Goal: Information Seeking & Learning: Learn about a topic

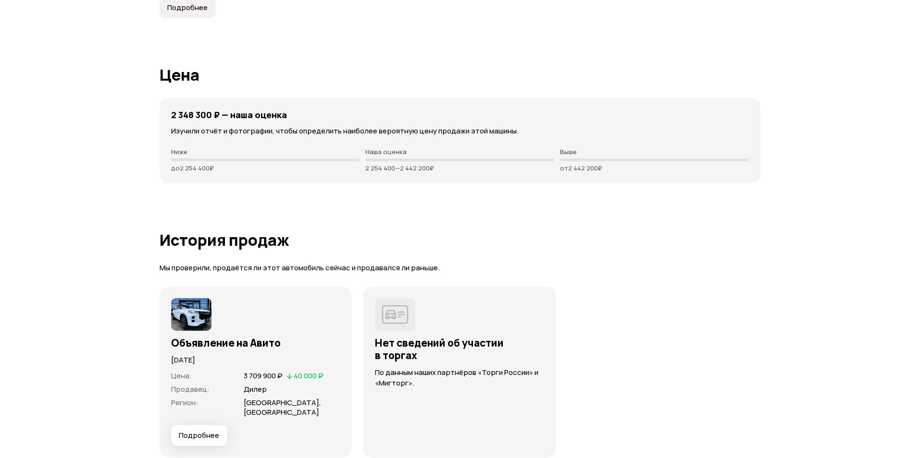
scroll to position [2499, 0]
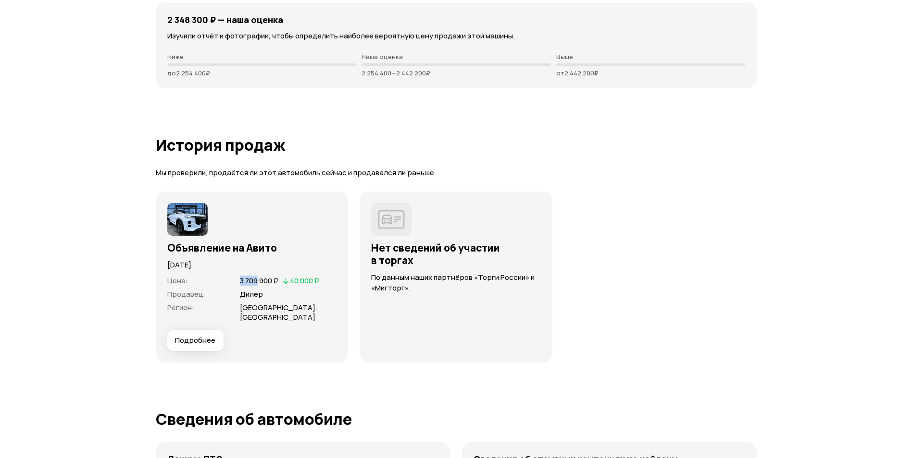
drag, startPoint x: 240, startPoint y: 282, endPoint x: 257, endPoint y: 280, distance: 16.5
click at [257, 280] on span "3 709 900 ₽" at bounding box center [259, 281] width 39 height 10
drag, startPoint x: 257, startPoint y: 280, endPoint x: 208, endPoint y: 333, distance: 71.4
click at [208, 336] on span "Подробнее" at bounding box center [195, 341] width 40 height 10
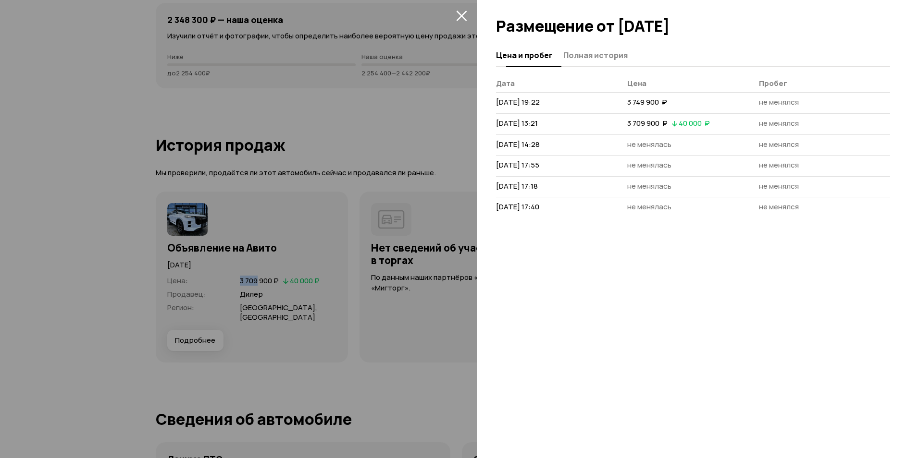
click at [585, 51] on span "Полная история" at bounding box center [595, 55] width 64 height 10
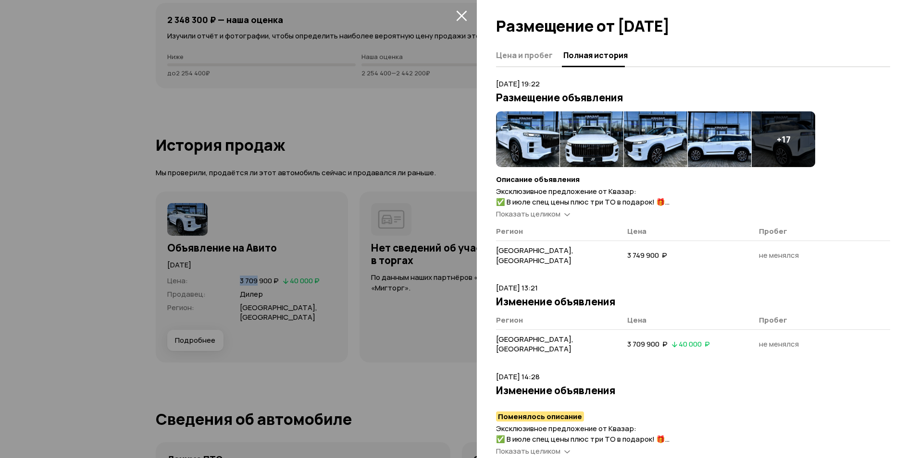
click at [585, 140] on img at bounding box center [591, 139] width 63 height 56
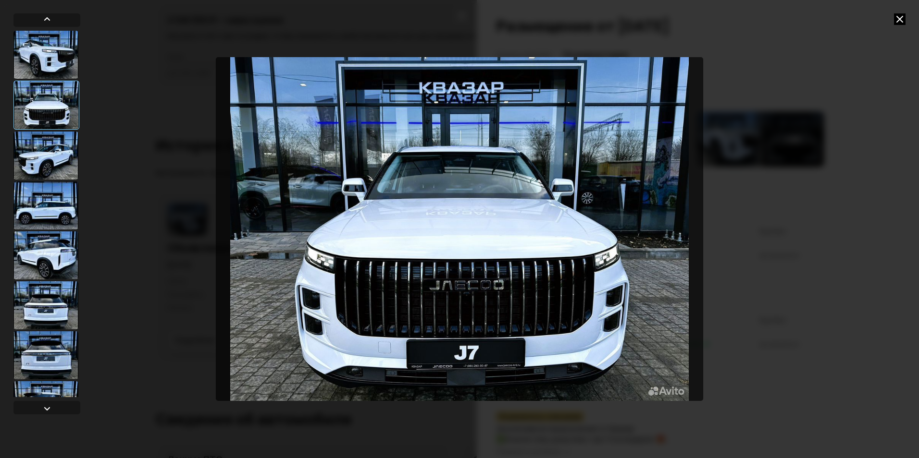
click at [39, 261] on div at bounding box center [45, 256] width 65 height 48
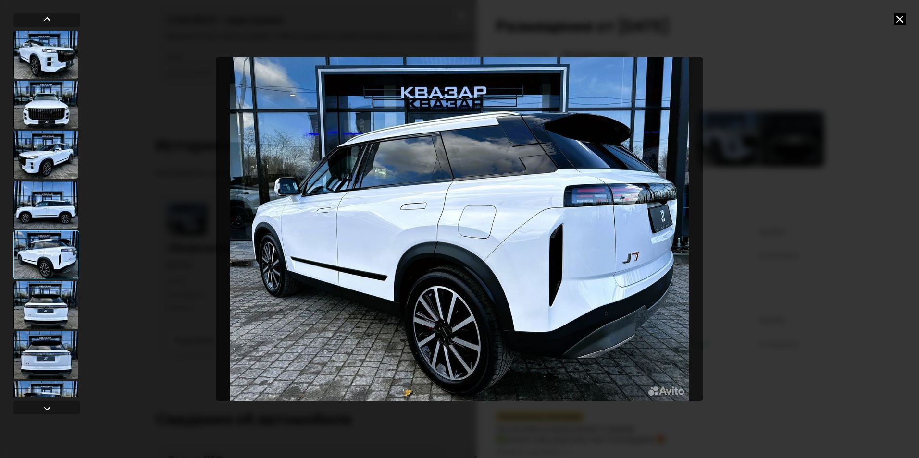
click at [57, 296] on div at bounding box center [45, 306] width 65 height 48
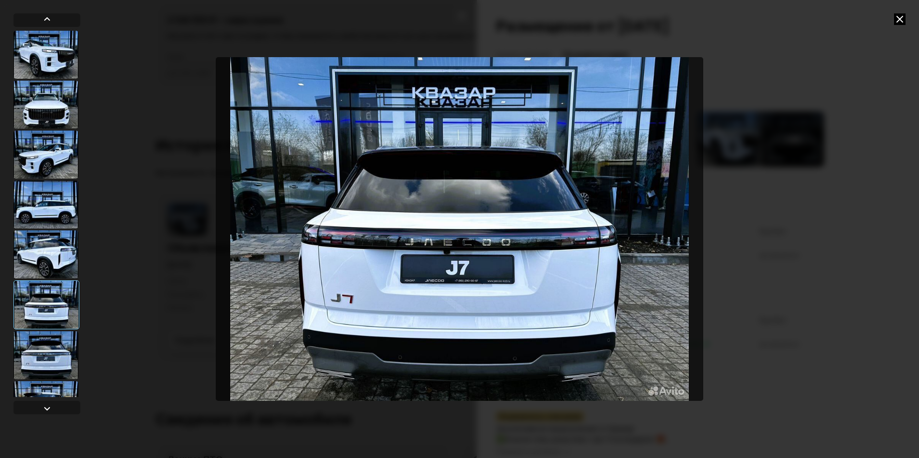
drag, startPoint x: 63, startPoint y: 355, endPoint x: 196, endPoint y: 343, distance: 133.7
click at [63, 355] on div at bounding box center [45, 356] width 65 height 48
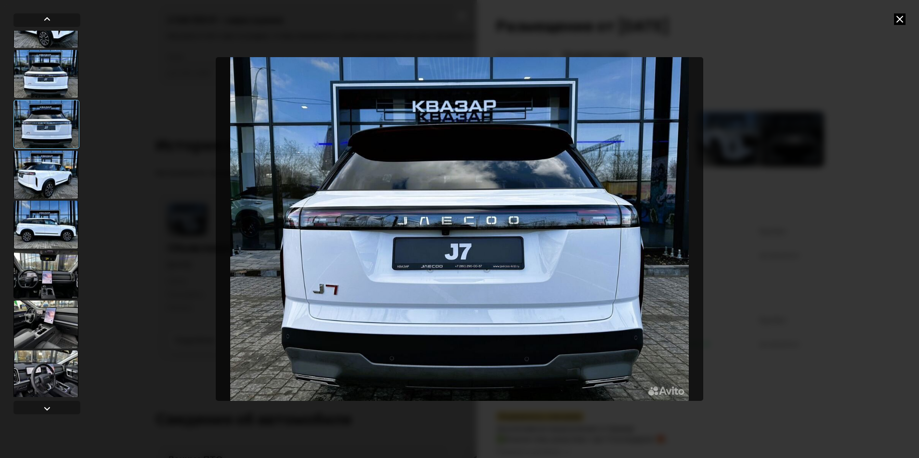
scroll to position [240, 0]
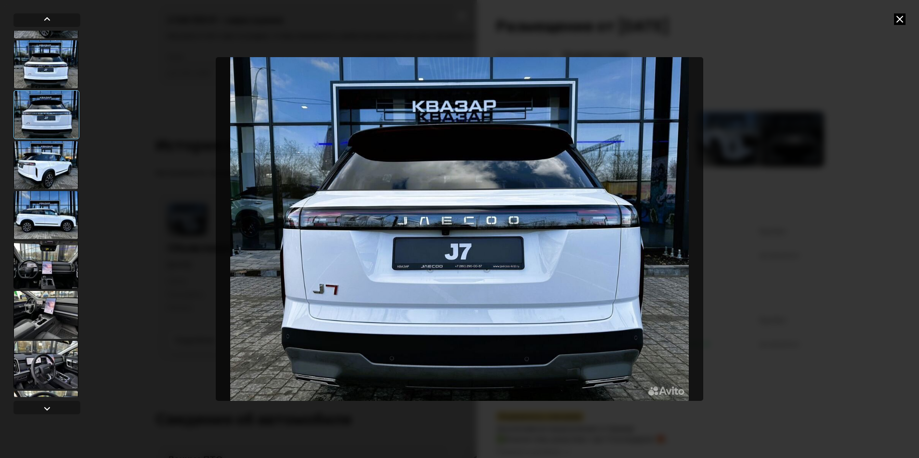
click at [57, 248] on div at bounding box center [45, 265] width 65 height 48
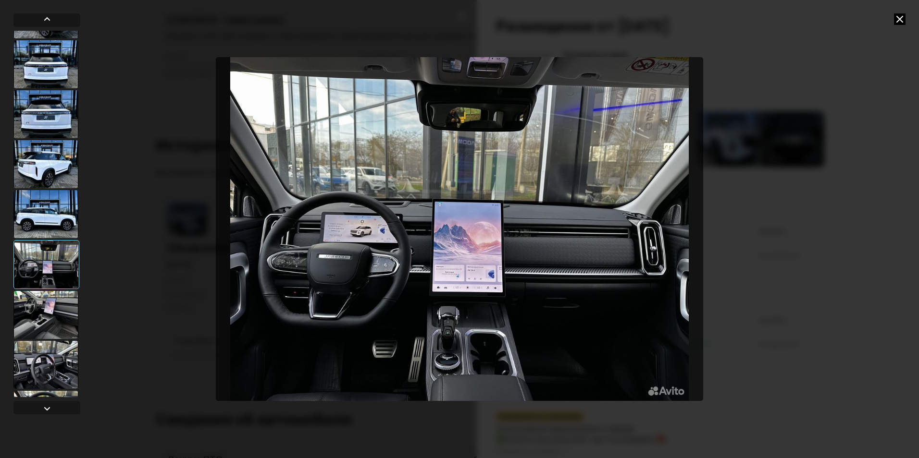
click at [24, 319] on div at bounding box center [45, 315] width 65 height 48
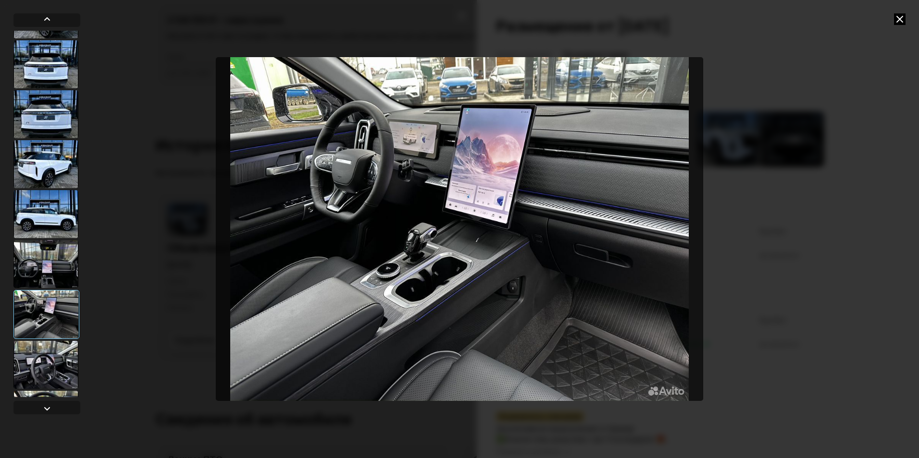
click at [41, 360] on div at bounding box center [45, 365] width 65 height 48
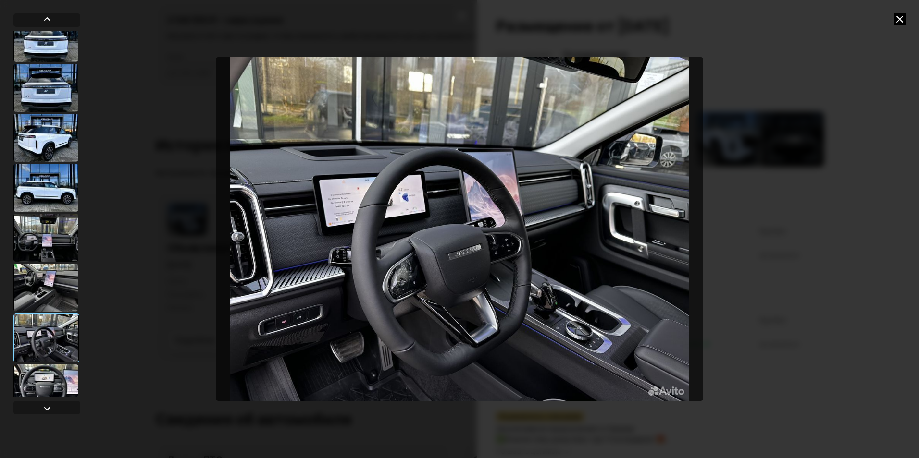
scroll to position [288, 0]
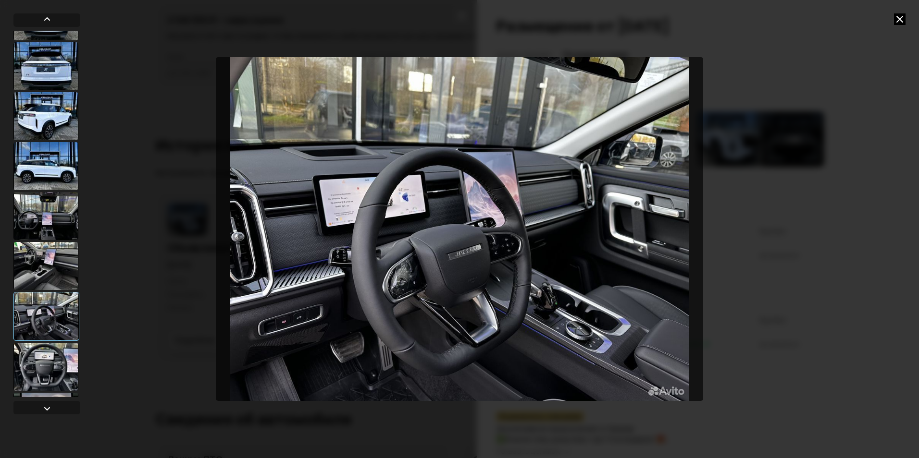
click at [42, 373] on div at bounding box center [45, 367] width 65 height 48
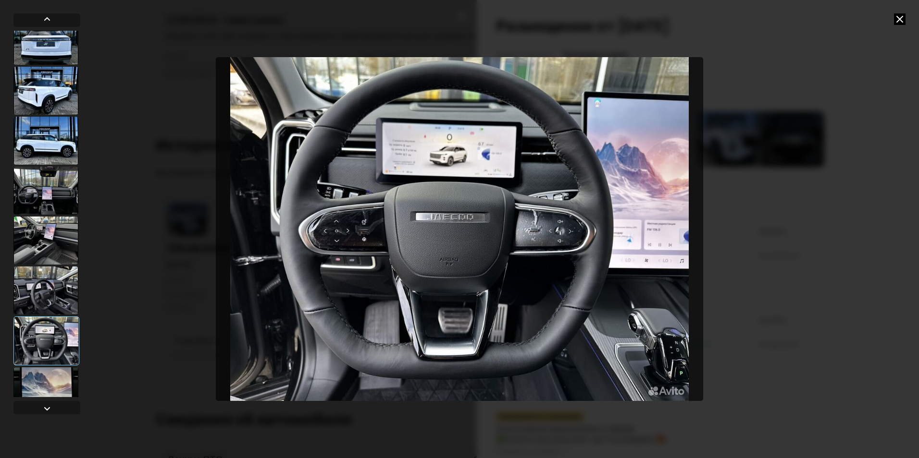
scroll to position [336, 0]
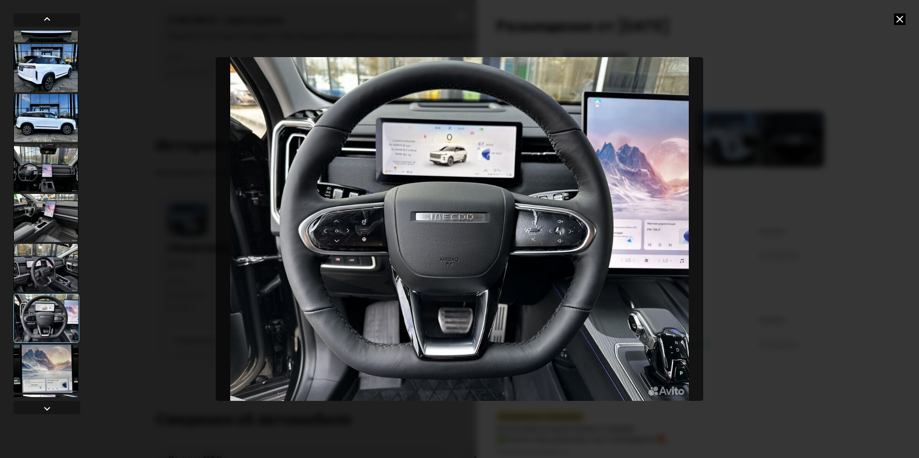
click at [44, 358] on div at bounding box center [45, 369] width 65 height 48
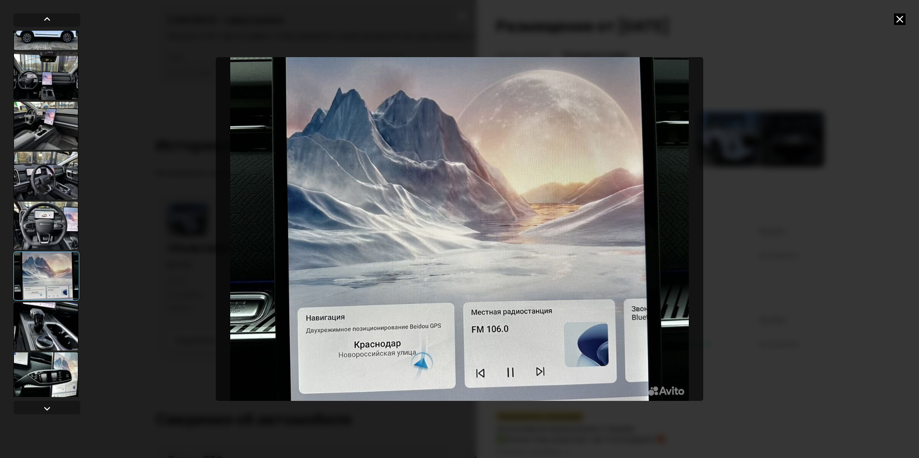
scroll to position [432, 0]
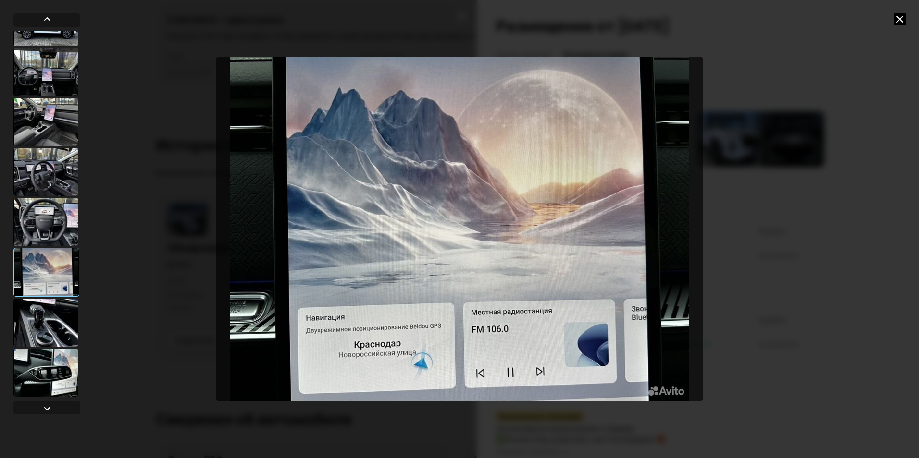
click at [57, 330] on div at bounding box center [45, 323] width 65 height 48
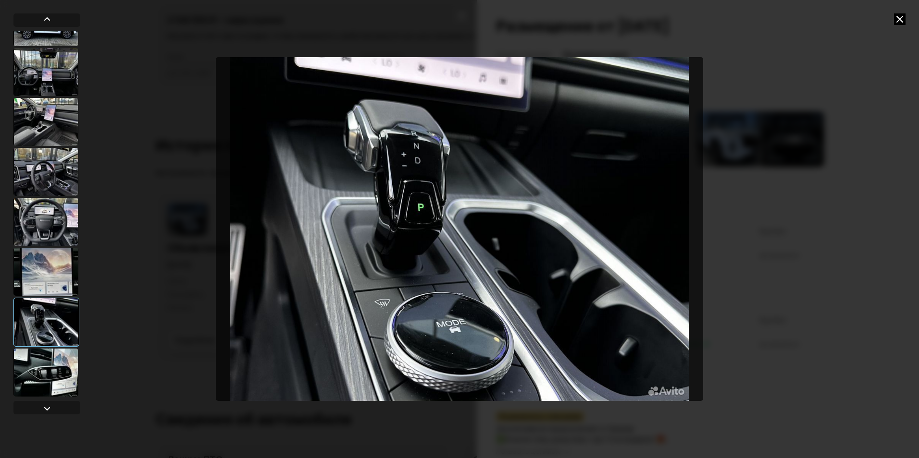
click at [53, 369] on div at bounding box center [45, 373] width 65 height 48
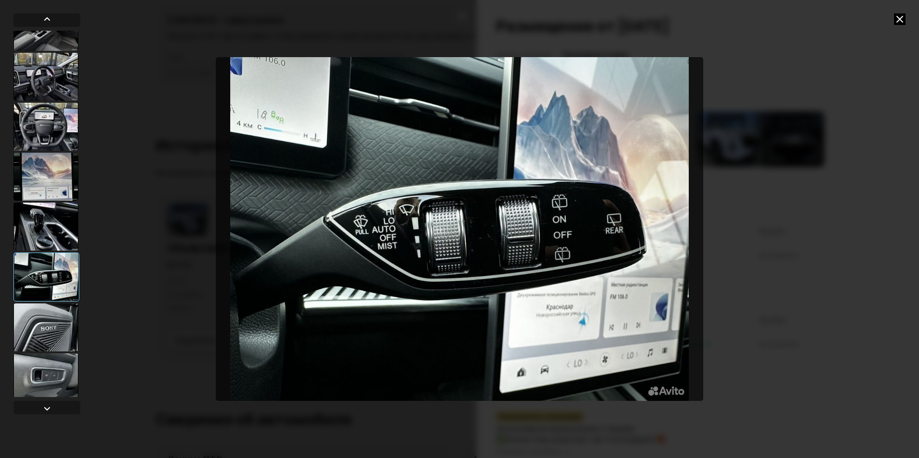
scroll to position [529, 0]
click at [47, 338] on div at bounding box center [45, 327] width 65 height 48
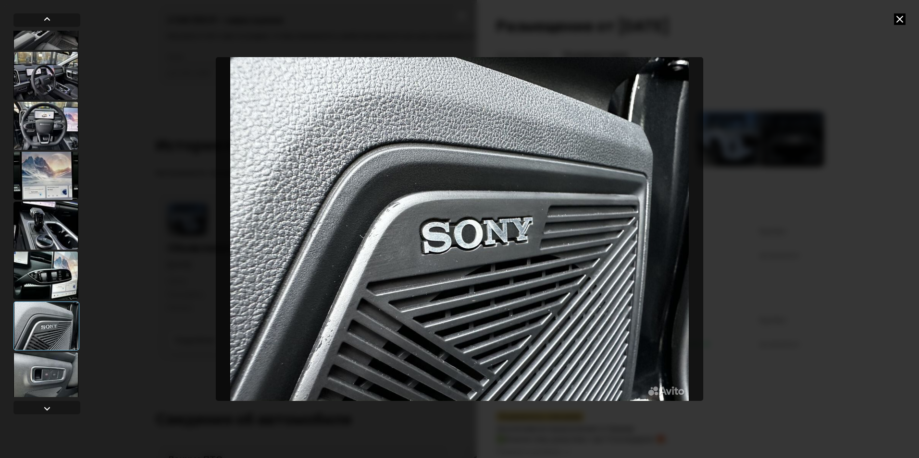
click at [52, 365] on div at bounding box center [45, 377] width 65 height 48
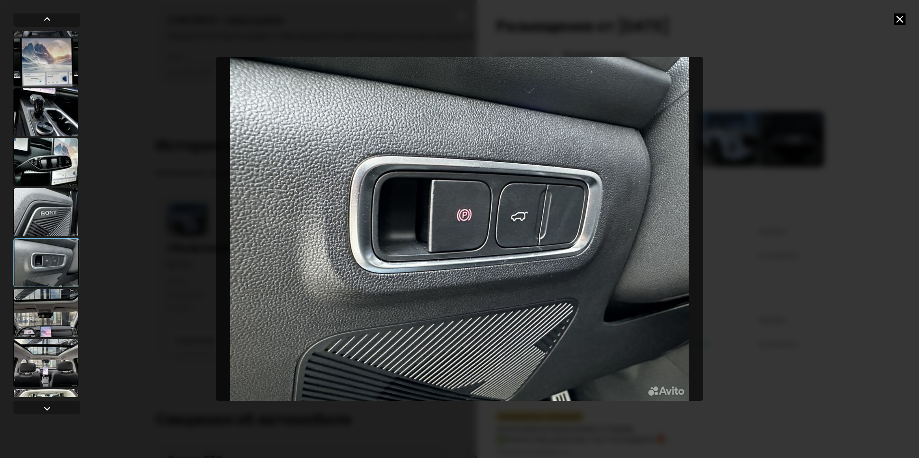
scroll to position [673, 0]
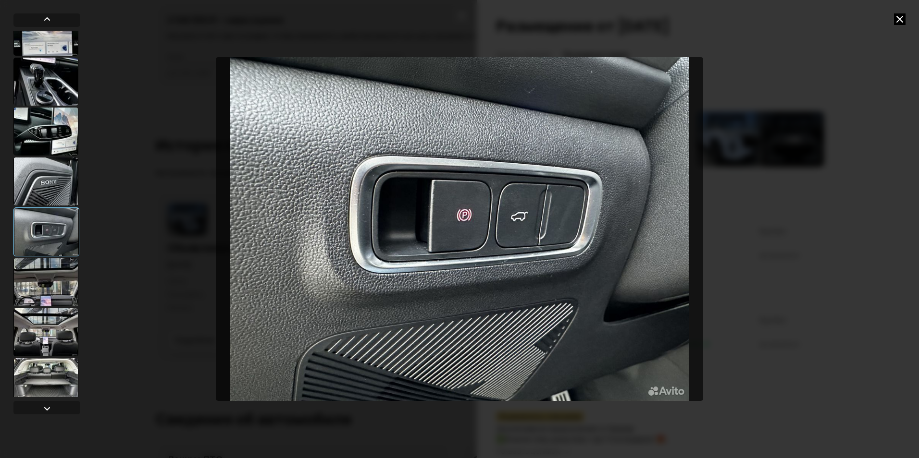
drag, startPoint x: 52, startPoint y: 289, endPoint x: 51, endPoint y: 296, distance: 7.3
click at [52, 289] on div at bounding box center [45, 283] width 65 height 48
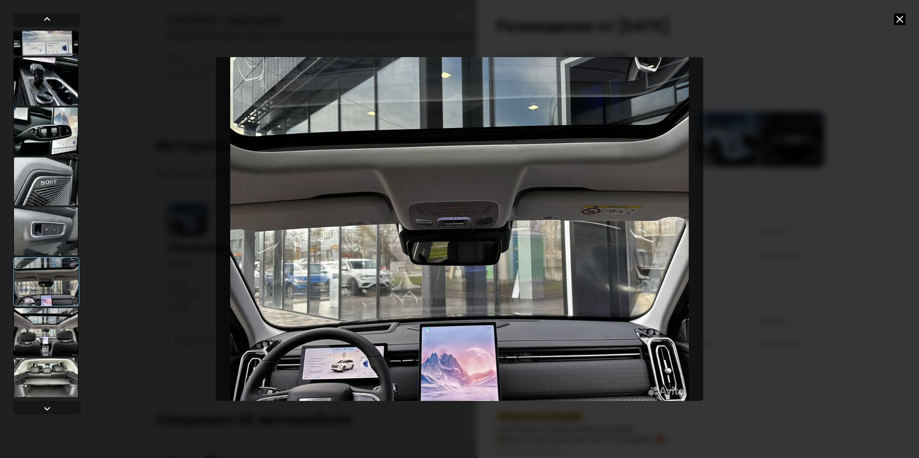
click at [50, 332] on div at bounding box center [45, 333] width 65 height 48
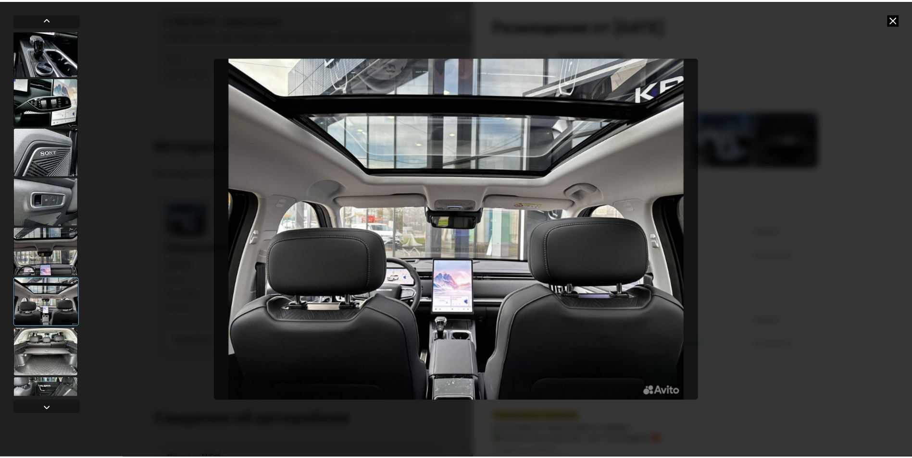
scroll to position [734, 0]
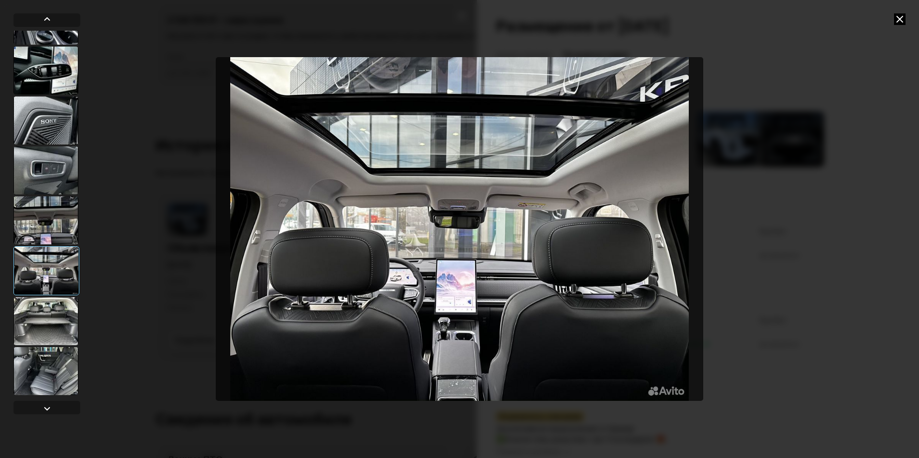
drag, startPoint x: 60, startPoint y: 371, endPoint x: 63, endPoint y: 366, distance: 5.9
click at [59, 371] on div at bounding box center [45, 371] width 65 height 48
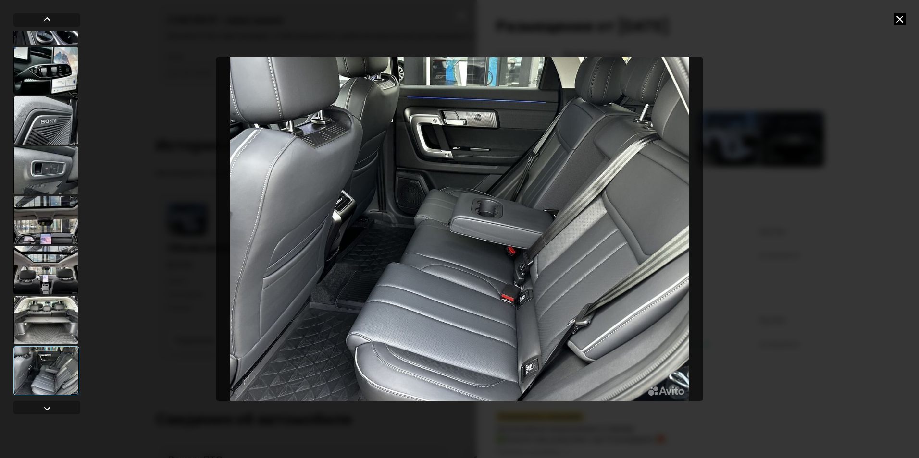
click at [899, 23] on icon at bounding box center [900, 19] width 12 height 12
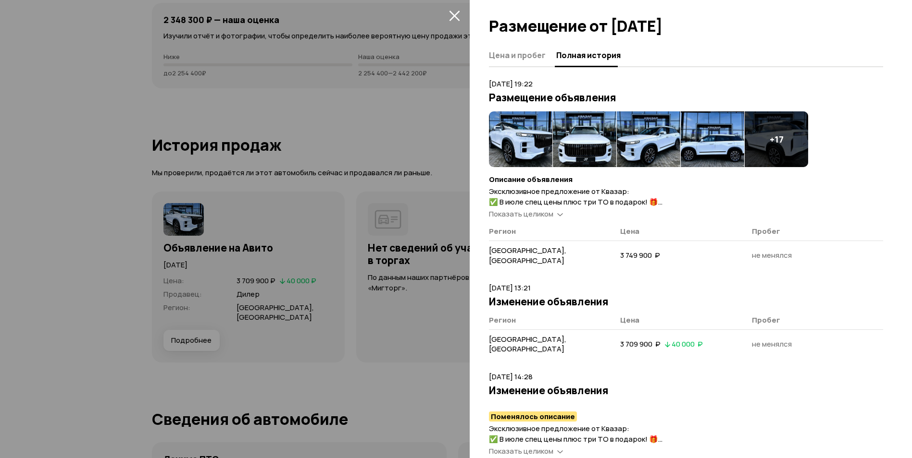
drag, startPoint x: 413, startPoint y: 80, endPoint x: 425, endPoint y: 66, distance: 18.4
click at [416, 74] on div at bounding box center [456, 229] width 912 height 458
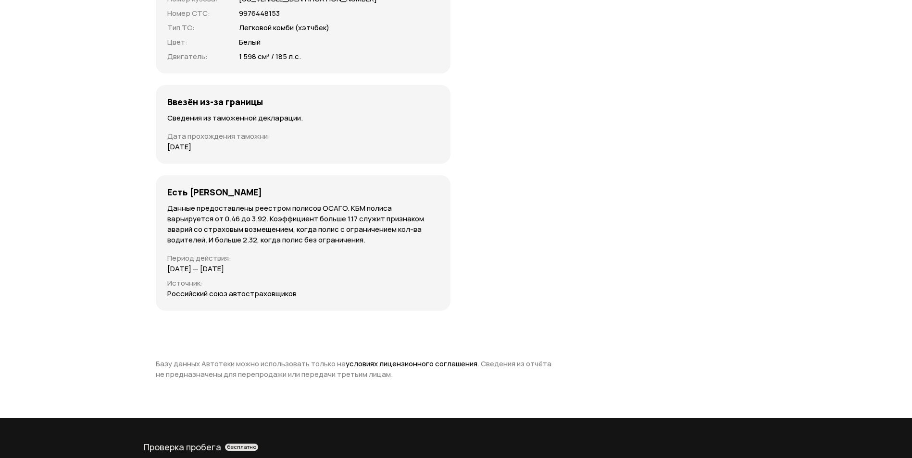
scroll to position [2835, 0]
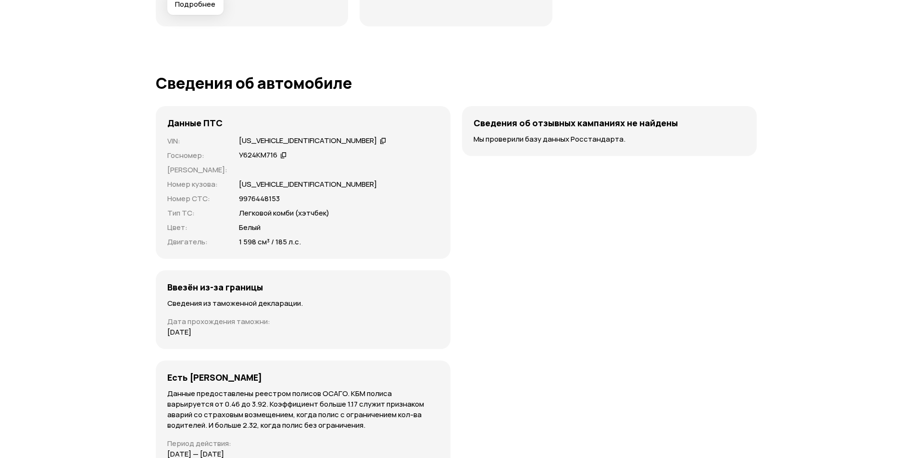
click at [300, 136] on div "[US_VEHICLE_IDENTIFICATION_NUMBER]" at bounding box center [308, 141] width 138 height 10
